Goal: Task Accomplishment & Management: Use online tool/utility

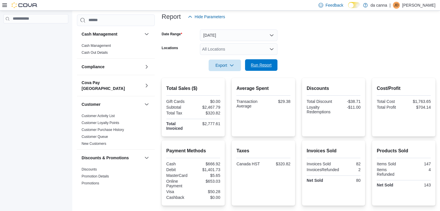
scroll to position [31, 0]
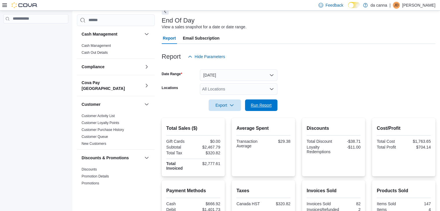
click at [268, 103] on span "Run Report" at bounding box center [261, 105] width 21 height 6
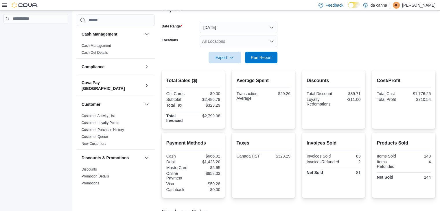
scroll to position [4, 0]
